Goal: Task Accomplishment & Management: Use online tool/utility

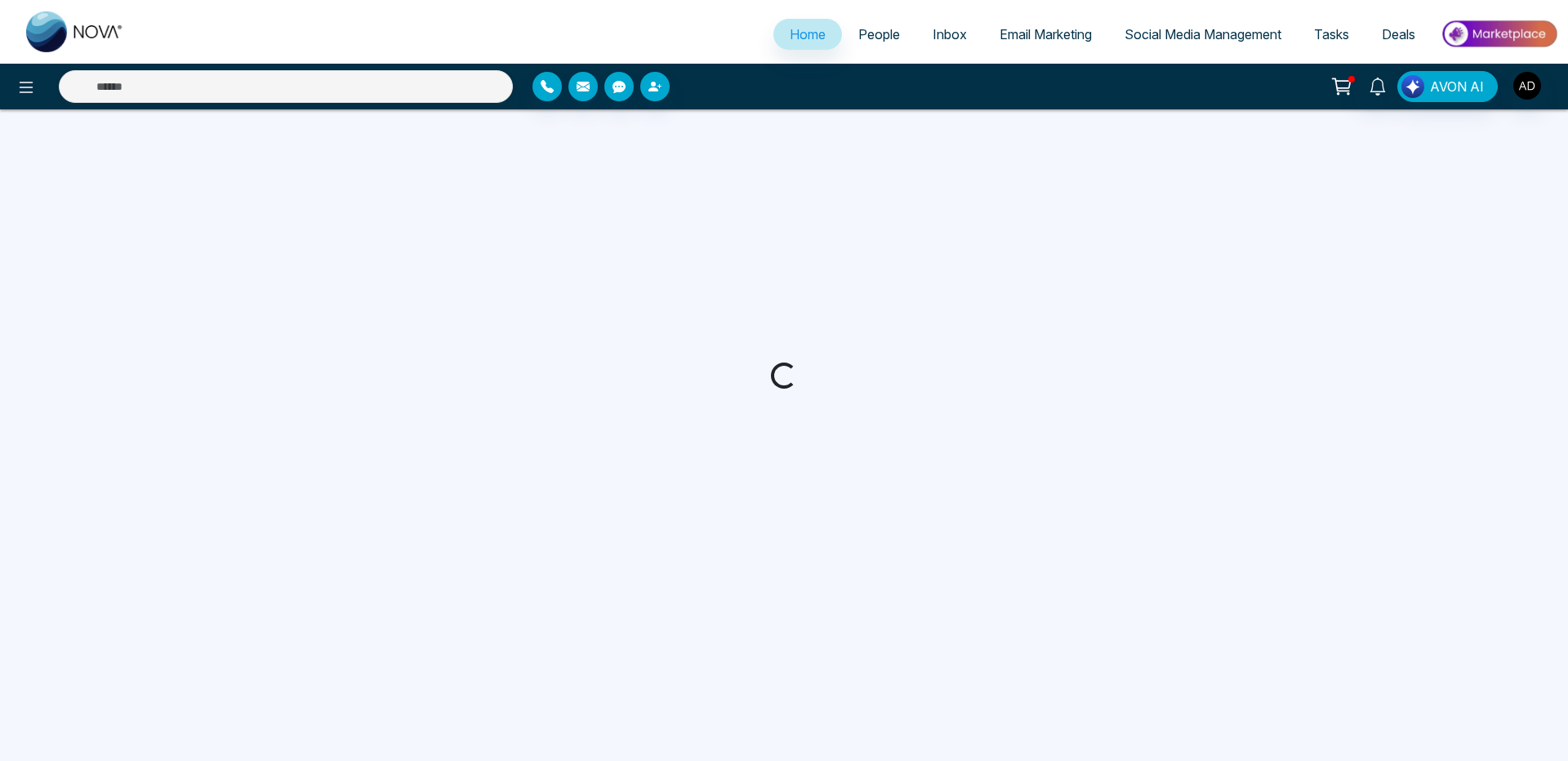
select select "*"
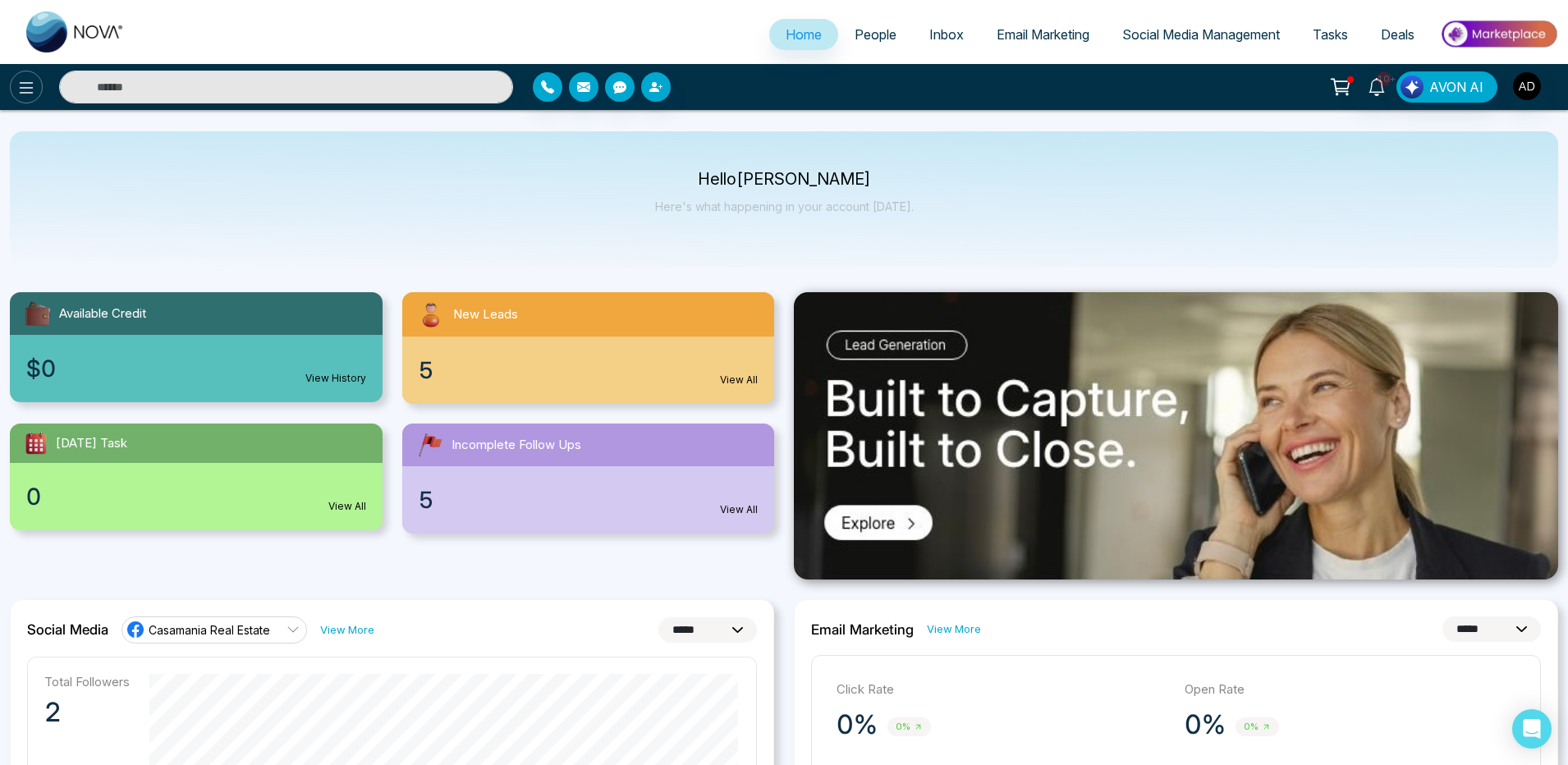
click at [32, 78] on icon at bounding box center [26, 88] width 20 height 20
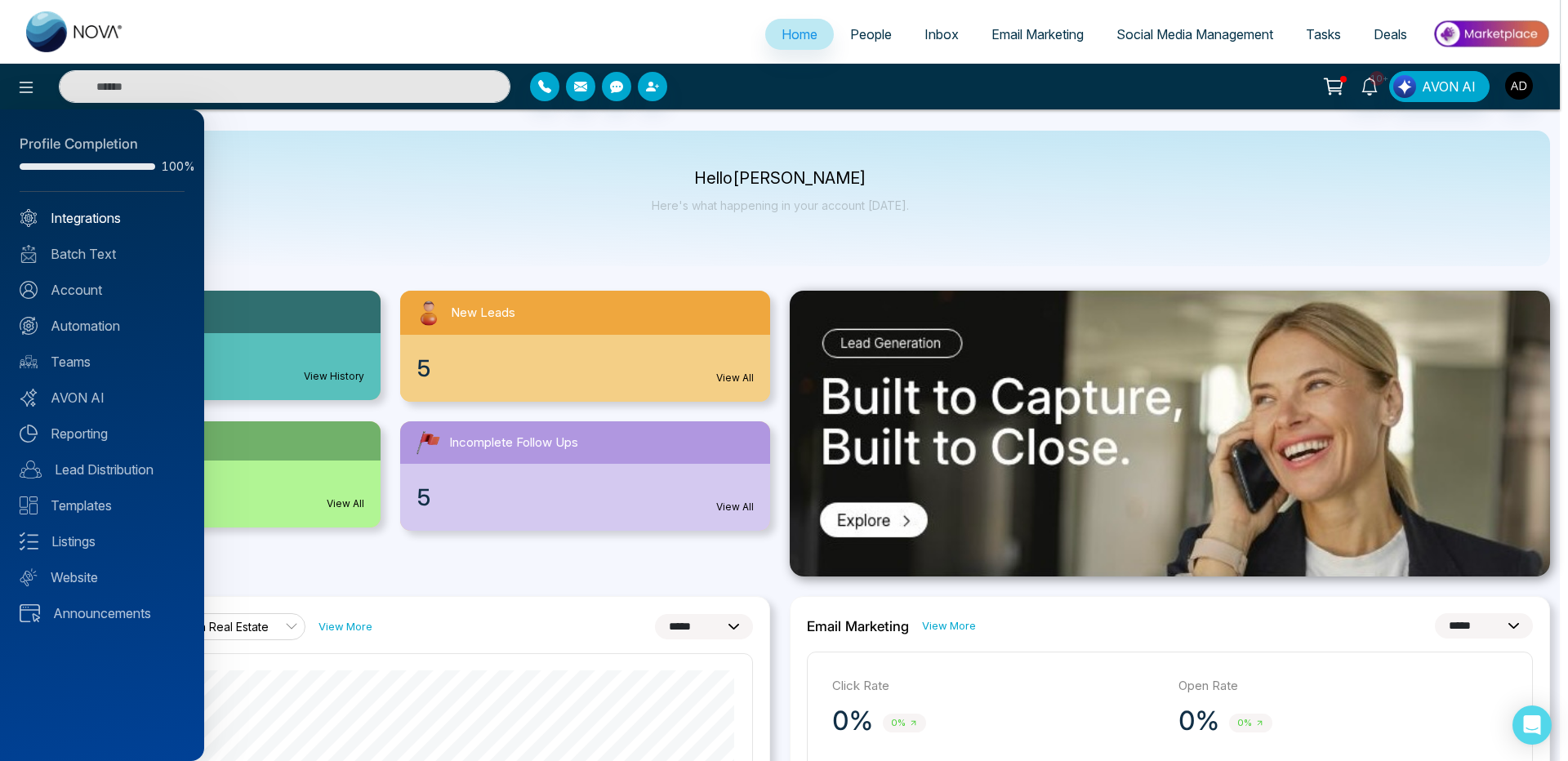
click at [71, 217] on link "Integrations" at bounding box center [102, 218] width 165 height 20
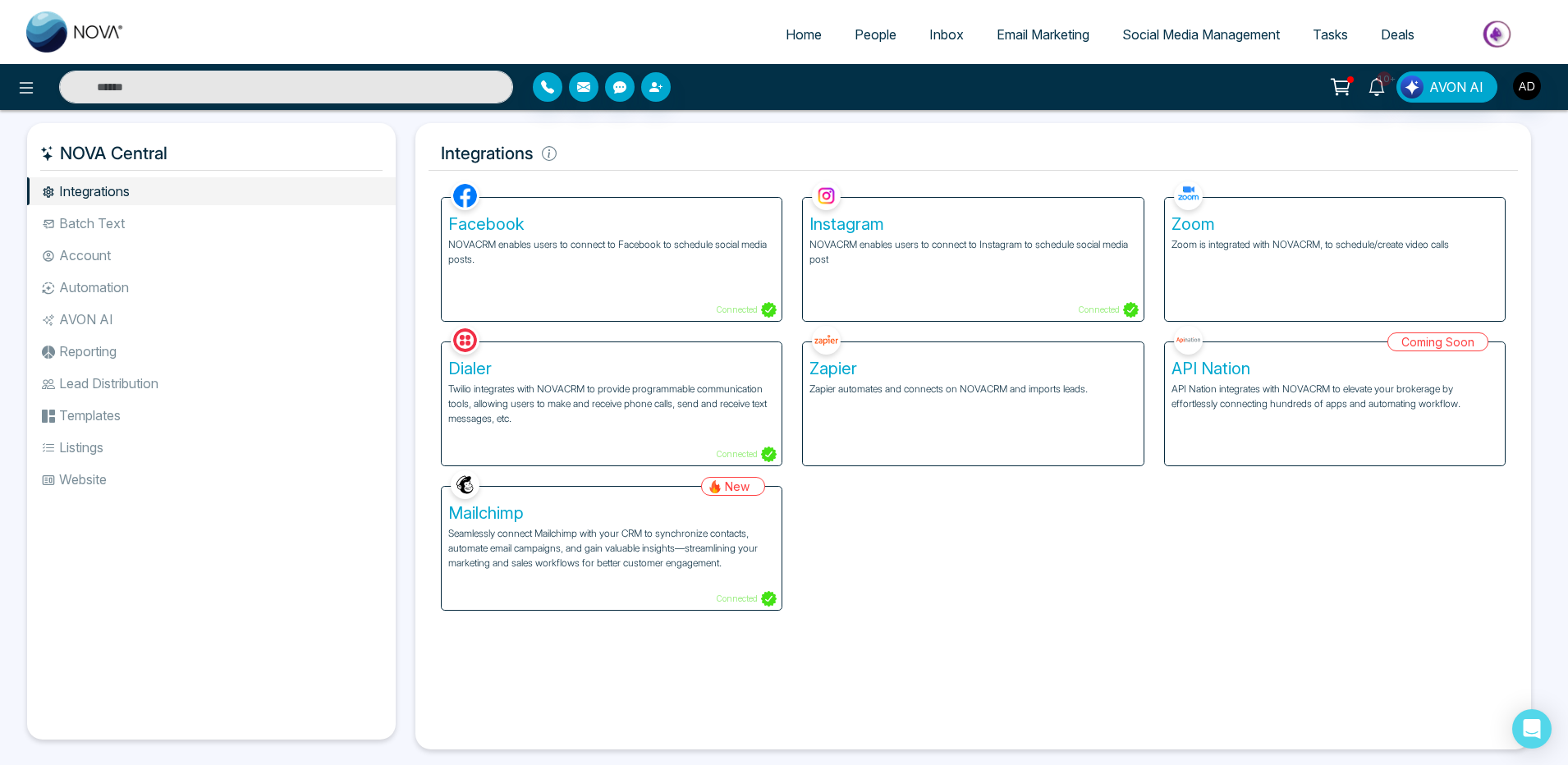
click at [1044, 42] on span "Email Marketing" at bounding box center [1042, 34] width 92 height 16
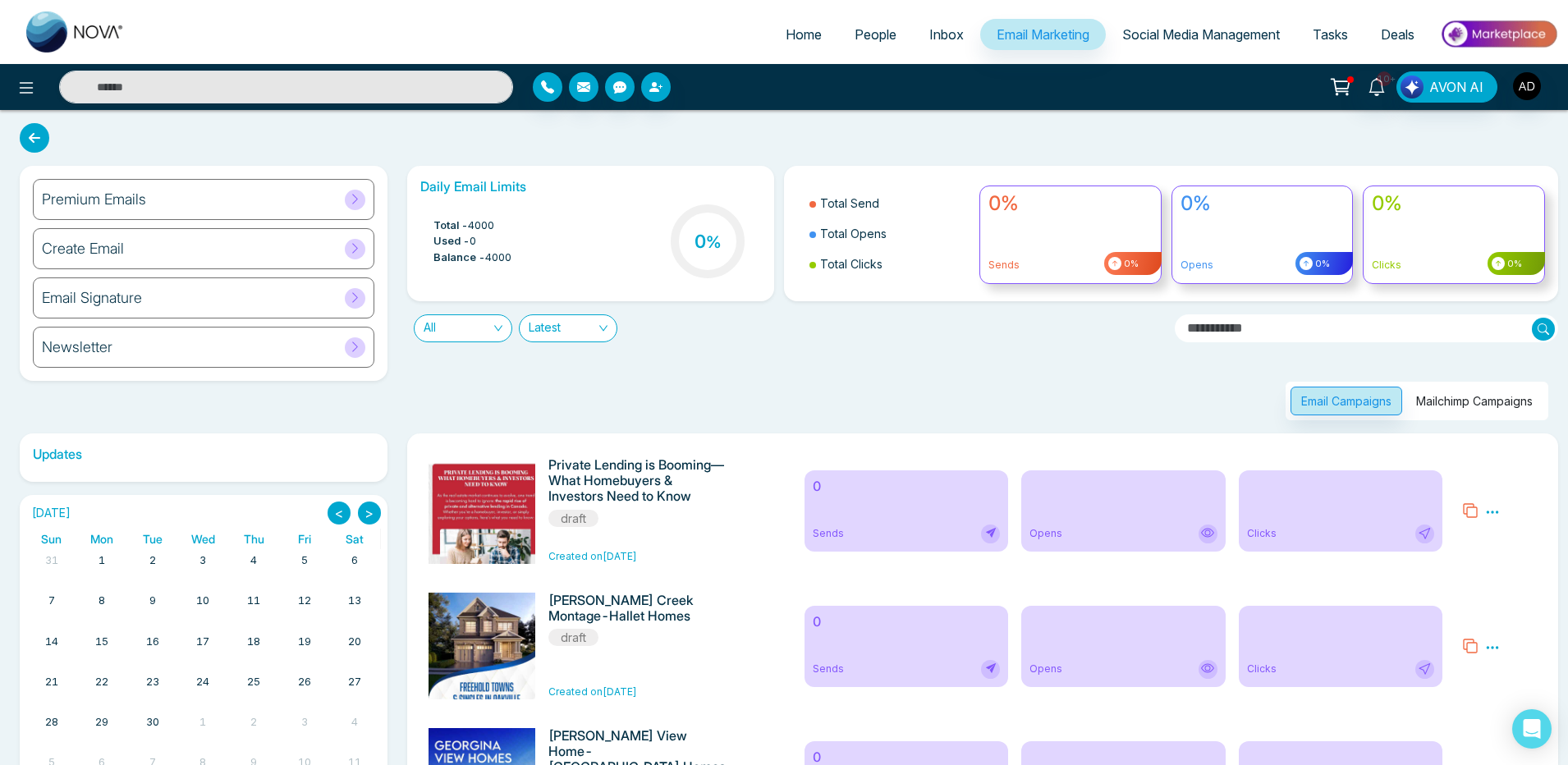
click at [1492, 397] on button "Mailchimp Campaigns" at bounding box center [1475, 400] width 138 height 29
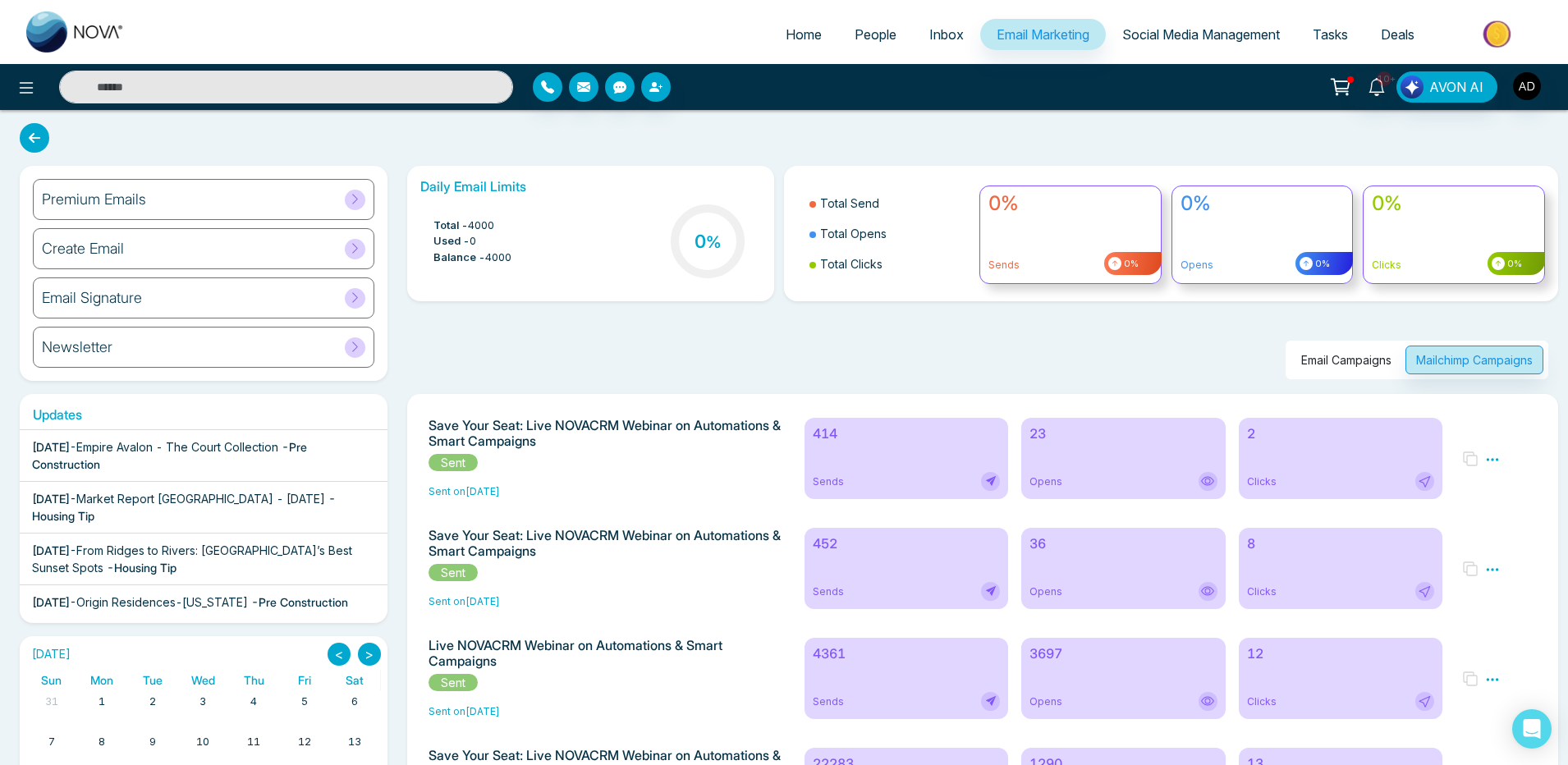
click at [872, 446] on div "414 Sends" at bounding box center [907, 458] width 205 height 81
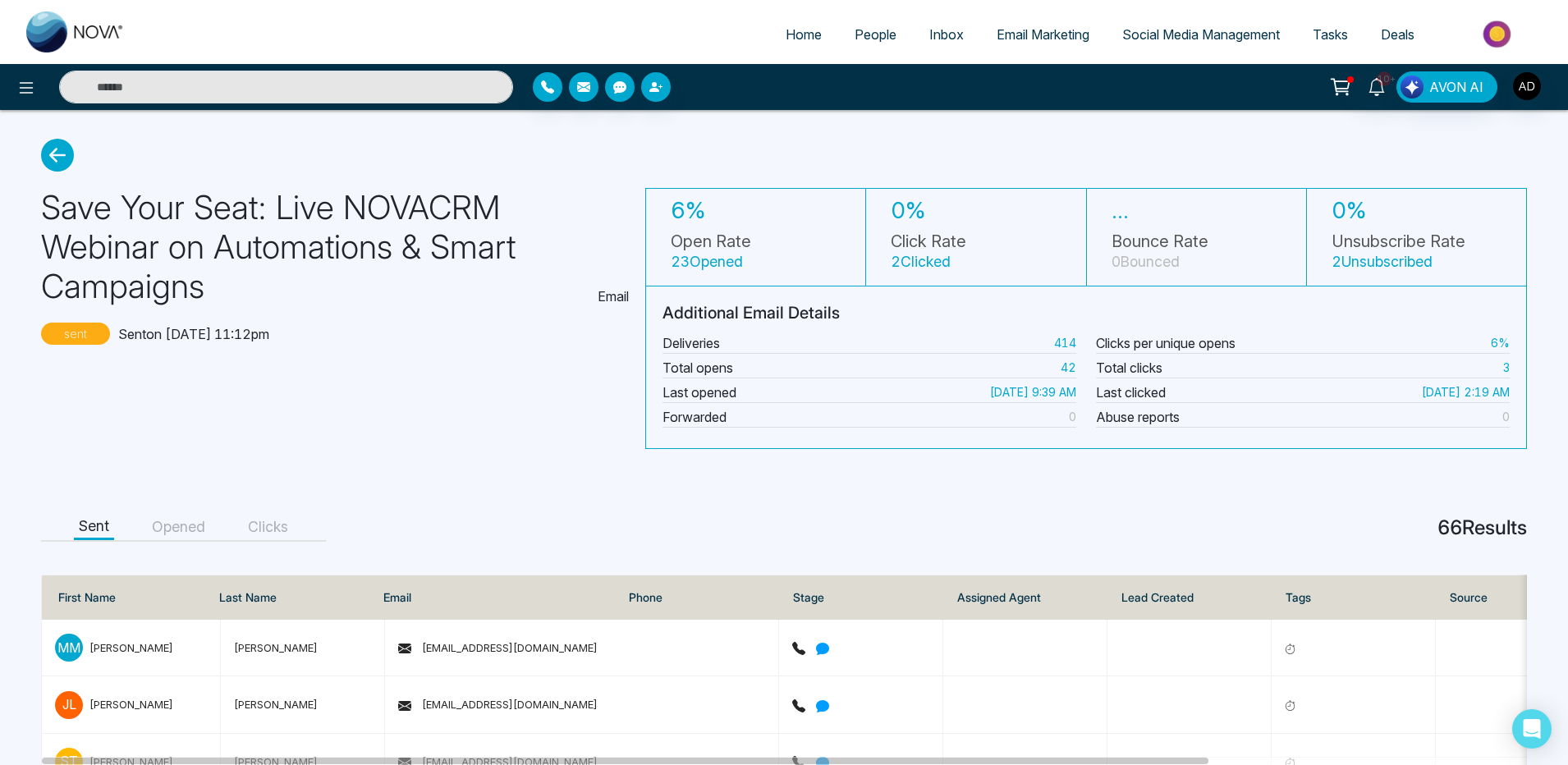
click at [57, 162] on icon at bounding box center [57, 154] width 33 height 33
